Goal: Entertainment & Leisure: Consume media (video, audio)

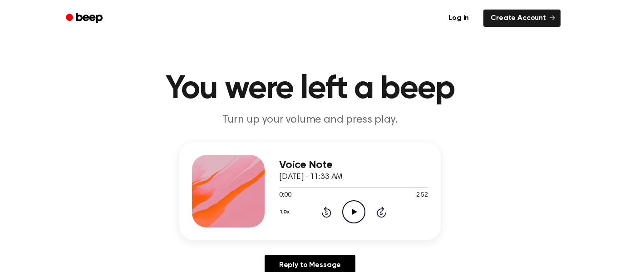
click at [357, 214] on icon "Play Audio" at bounding box center [353, 211] width 23 height 23
click at [357, 214] on icon "Pause Audio" at bounding box center [353, 211] width 23 height 23
click at [357, 215] on icon "Play Audio" at bounding box center [353, 211] width 23 height 23
click at [357, 215] on icon "Pause Audio" at bounding box center [353, 211] width 23 height 23
click at [357, 215] on icon "Play Audio" at bounding box center [353, 211] width 23 height 23
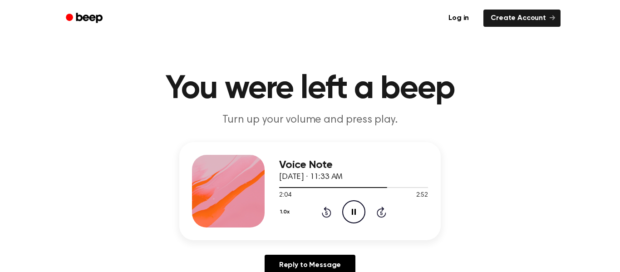
click at [356, 215] on icon "Pause Audio" at bounding box center [353, 211] width 23 height 23
click at [356, 215] on icon "Play Audio" at bounding box center [353, 211] width 23 height 23
click at [356, 215] on icon "Pause Audio" at bounding box center [353, 211] width 23 height 23
click at [356, 215] on icon "Play Audio" at bounding box center [353, 211] width 23 height 23
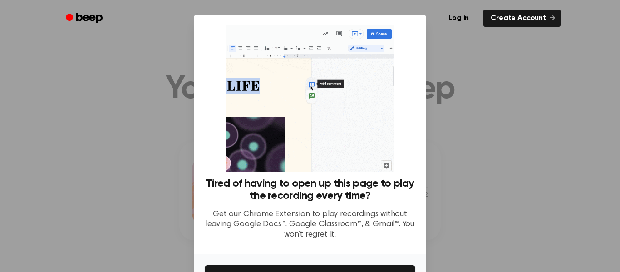
click at [509, 226] on div at bounding box center [310, 136] width 620 height 272
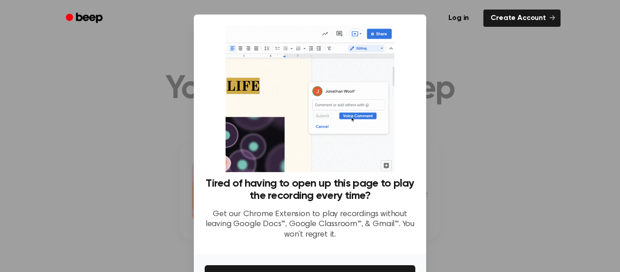
click at [508, 225] on div at bounding box center [310, 136] width 620 height 272
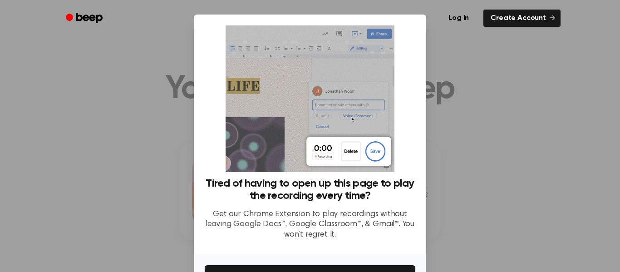
scroll to position [59, 0]
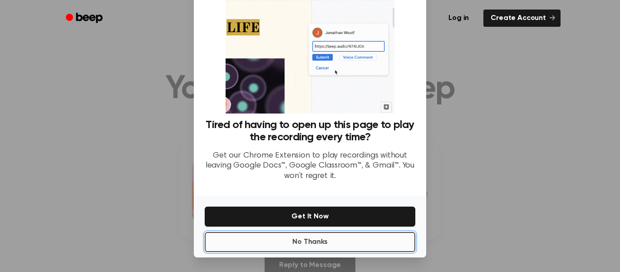
click at [390, 242] on button "No Thanks" at bounding box center [310, 242] width 211 height 20
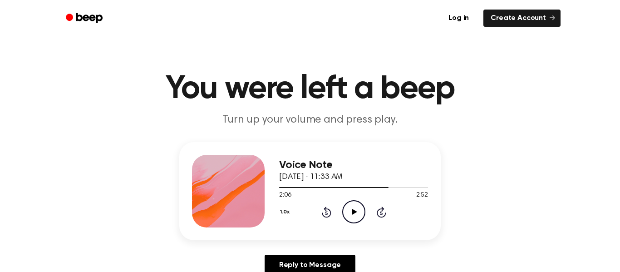
click at [350, 214] on icon "Play Audio" at bounding box center [353, 211] width 23 height 23
click at [350, 214] on icon "Pause Audio" at bounding box center [353, 211] width 23 height 23
click at [350, 214] on icon "Play Audio" at bounding box center [353, 211] width 23 height 23
click at [350, 214] on icon "Pause Audio" at bounding box center [353, 211] width 23 height 23
click at [350, 215] on icon "Play Audio" at bounding box center [353, 211] width 23 height 23
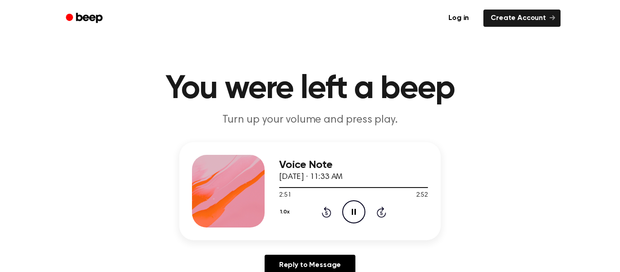
click at [350, 215] on icon "Pause Audio" at bounding box center [353, 211] width 23 height 23
click at [350, 215] on icon "Play Audio" at bounding box center [353, 211] width 23 height 23
drag, startPoint x: 416, startPoint y: 186, endPoint x: 242, endPoint y: 149, distance: 178.1
click at [242, 149] on div "Voice Note [DATE] · 11:33 AM 2:52 2:52 Your browser does not support the [objec…" at bounding box center [309, 191] width 261 height 98
click at [279, 187] on div at bounding box center [353, 187] width 149 height 1
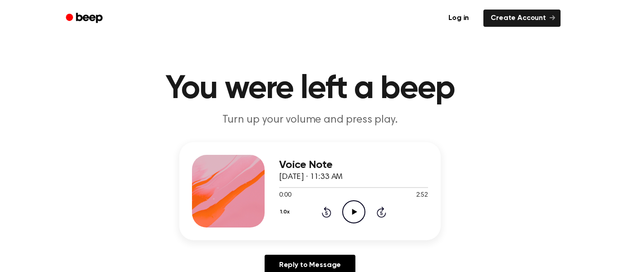
click at [353, 214] on icon "Play Audio" at bounding box center [353, 211] width 23 height 23
click at [353, 214] on icon at bounding box center [354, 212] width 4 height 6
click at [353, 214] on icon "Play Audio" at bounding box center [353, 211] width 23 height 23
click at [352, 213] on icon at bounding box center [354, 212] width 4 height 6
click at [356, 221] on icon "Play Audio" at bounding box center [353, 211] width 23 height 23
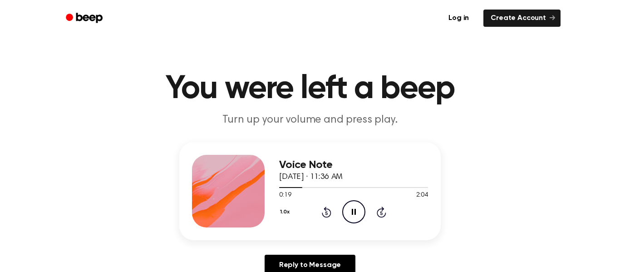
click at [357, 224] on div "Voice Note October 6, 2025 · 11:36 AM 0:19 2:04 Your browser does not support t…" at bounding box center [353, 191] width 149 height 73
click at [352, 212] on icon at bounding box center [354, 212] width 4 height 6
click at [350, 211] on icon "Play Audio" at bounding box center [353, 211] width 23 height 23
click at [366, 188] on div at bounding box center [353, 186] width 149 height 7
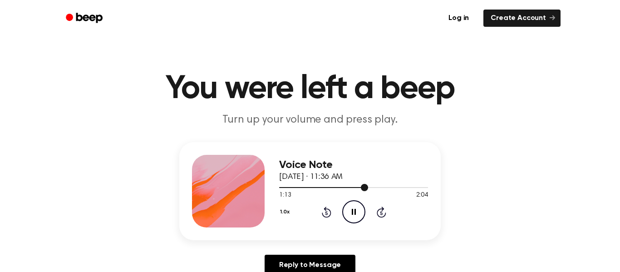
click at [355, 185] on div at bounding box center [353, 186] width 149 height 7
